Goal: Information Seeking & Learning: Find specific fact

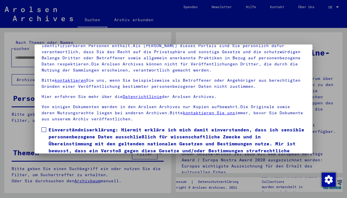
scroll to position [26, 0]
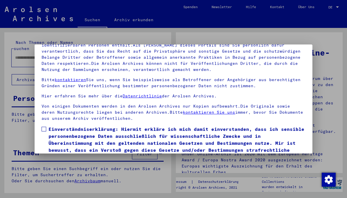
click at [45, 133] on label "Einverständniserklärung: Hiermit erkläre ich mich damit einverstanden, dass ich…" at bounding box center [174, 143] width 264 height 35
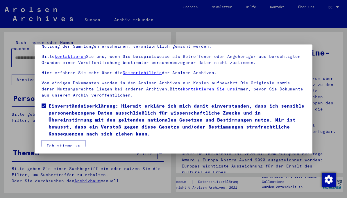
scroll to position [53, 0]
click at [68, 141] on button "Ich stimme zu" at bounding box center [64, 145] width 44 height 11
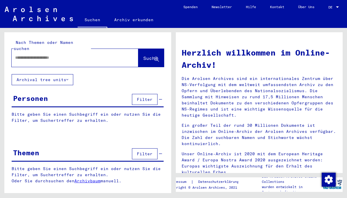
click at [66, 55] on input "text" at bounding box center [68, 58] width 106 height 6
type input "*********"
click at [149, 55] on span "Suche" at bounding box center [150, 58] width 15 height 6
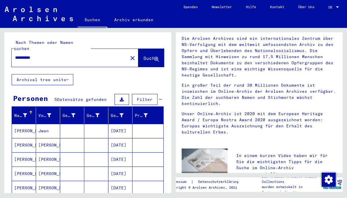
scroll to position [41, 0]
click at [30, 124] on mat-cell "[PERSON_NAME]" at bounding box center [24, 131] width 24 height 14
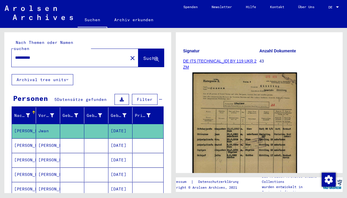
scroll to position [70, 0]
click at [28, 139] on mat-cell "[PERSON_NAME]" at bounding box center [24, 145] width 24 height 14
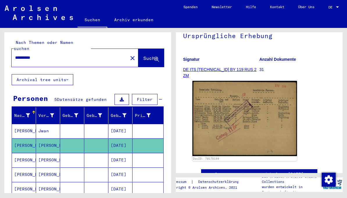
scroll to position [66, 0]
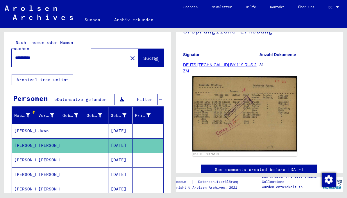
click at [26, 156] on mat-cell "[PERSON_NAME]" at bounding box center [24, 160] width 24 height 14
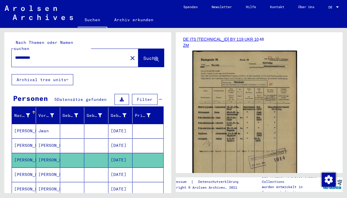
scroll to position [92, 0]
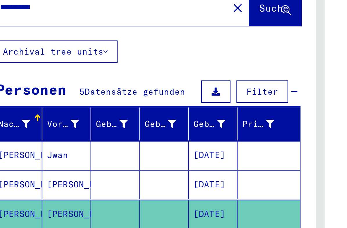
click at [12, 138] on mat-cell "[PERSON_NAME]" at bounding box center [24, 145] width 24 height 14
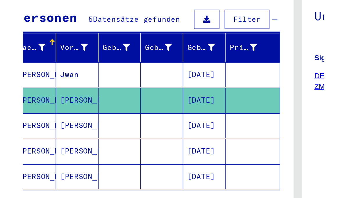
scroll to position [34, 0]
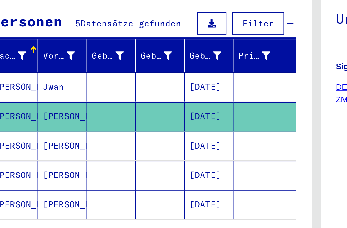
click at [12, 134] on mat-cell "[PERSON_NAME]" at bounding box center [24, 141] width 24 height 14
